Goal: Task Accomplishment & Management: Manage account settings

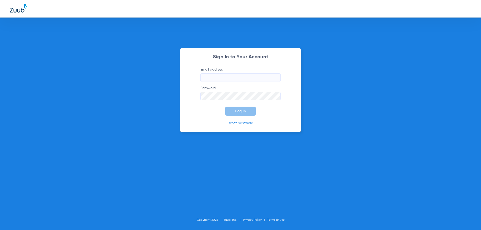
type input "[PERSON_NAME][EMAIL_ADDRESS][PERSON_NAME][DOMAIN_NAME]"
click at [244, 115] on button "Log In" at bounding box center [240, 111] width 31 height 9
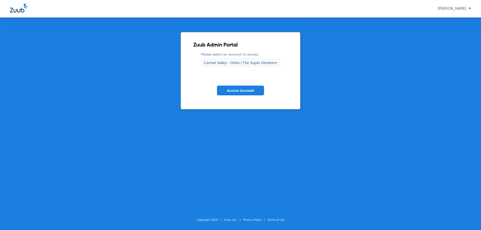
click at [266, 60] on div "Carmel Valley - Ortho | The Super Dentists" at bounding box center [239, 63] width 71 height 9
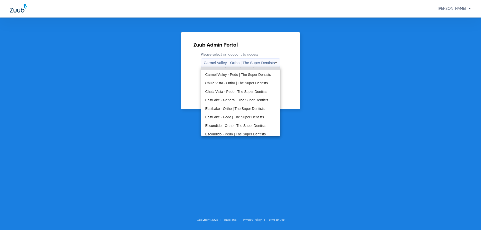
scroll to position [10, 0]
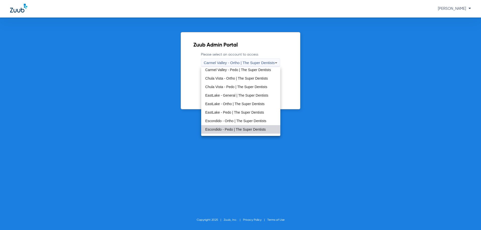
click at [265, 126] on mat-option "Escondido - Pedo | The Super Dentists" at bounding box center [240, 129] width 79 height 9
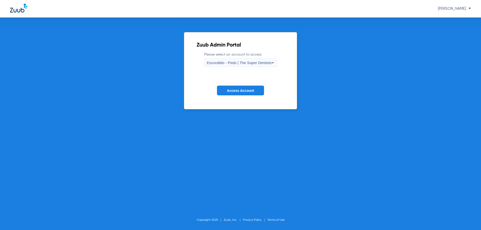
click at [246, 80] on form "Please select an account to access Escondido - Pedo | The Super Dentists Access…" at bounding box center [241, 77] width 88 height 51
click at [248, 90] on span "Access Account" at bounding box center [240, 91] width 27 height 4
